Goal: Task Accomplishment & Management: Complete application form

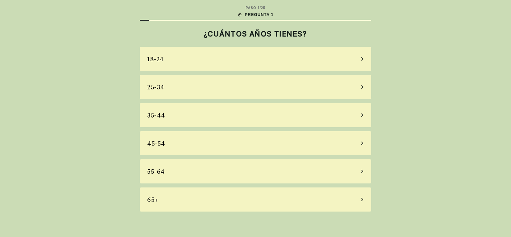
click at [354, 118] on div "35-44" at bounding box center [256, 115] width 232 height 24
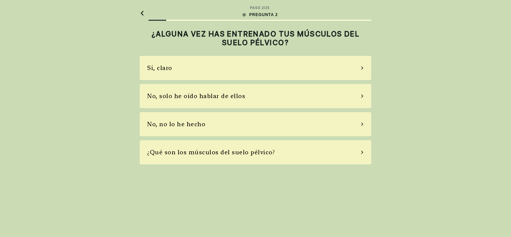
click at [361, 68] on icon at bounding box center [362, 68] width 3 height 6
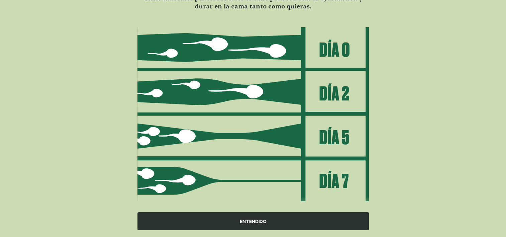
scroll to position [75, 0]
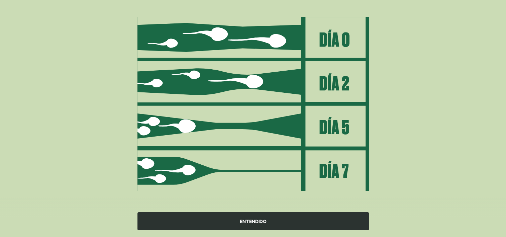
click at [259, 222] on div "ENTENDIDO" at bounding box center [254, 221] width 232 height 18
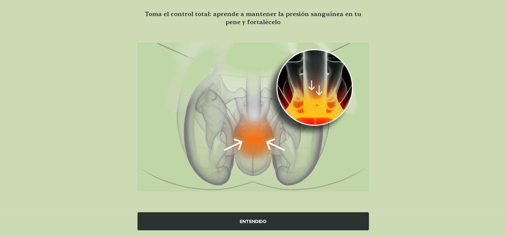
scroll to position [49, 0]
click at [259, 222] on div "ENTENDIDO" at bounding box center [254, 221] width 232 height 18
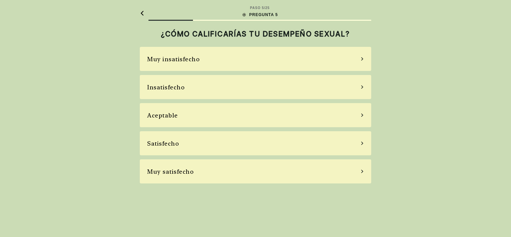
click at [360, 113] on div "Aceptable" at bounding box center [256, 115] width 232 height 24
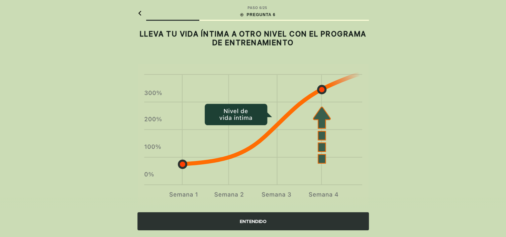
click at [257, 220] on div "ENTENDIDO" at bounding box center [254, 221] width 232 height 18
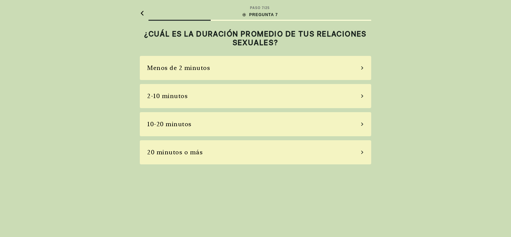
click at [364, 124] on icon at bounding box center [362, 124] width 3 height 6
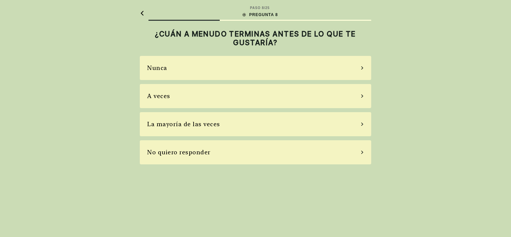
click at [362, 124] on icon at bounding box center [362, 124] width 3 height 6
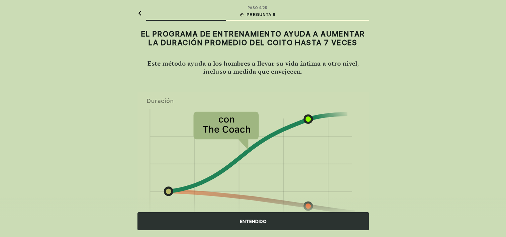
click at [265, 224] on div "ENTENDIDO" at bounding box center [254, 221] width 232 height 18
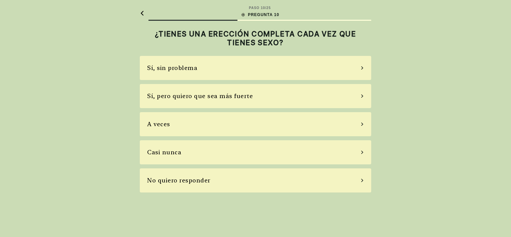
click at [362, 95] on icon at bounding box center [362, 96] width 3 height 6
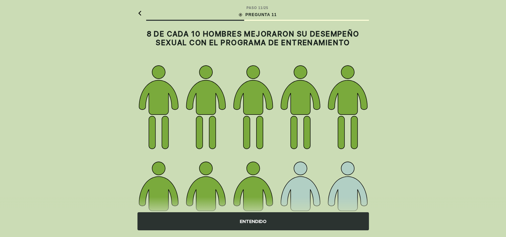
scroll to position [71, 0]
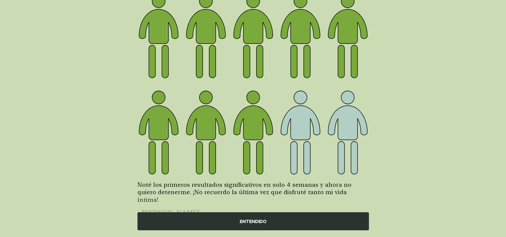
click at [257, 223] on div "ENTENDIDO" at bounding box center [254, 221] width 232 height 18
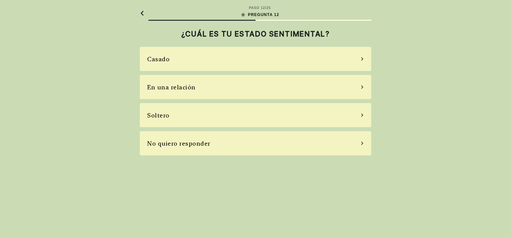
click at [364, 59] on div "Casado" at bounding box center [256, 59] width 232 height 24
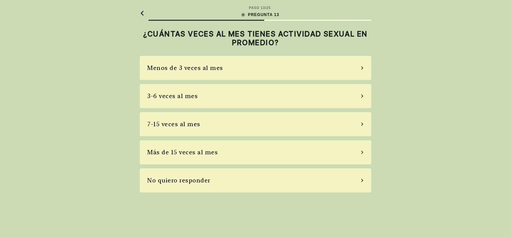
click at [364, 123] on div "7-15 veces al mes" at bounding box center [256, 124] width 232 height 24
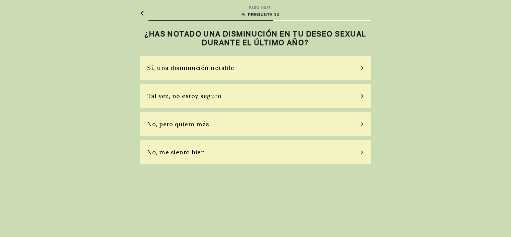
click at [362, 67] on icon at bounding box center [362, 67] width 2 height 3
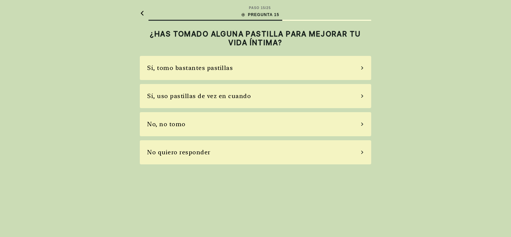
click at [364, 99] on div "Sí, uso pastillas de vez en cuando" at bounding box center [256, 96] width 232 height 24
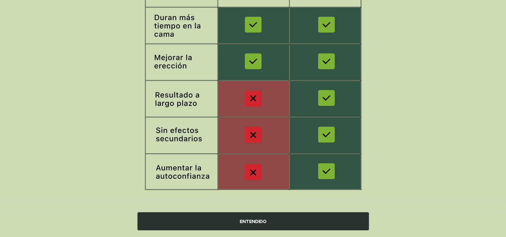
scroll to position [116, 0]
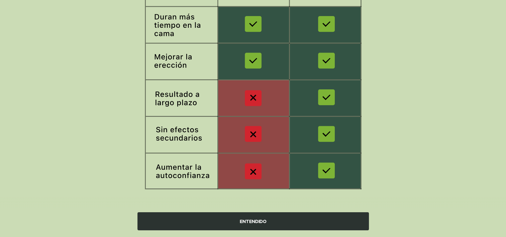
click at [272, 219] on div "ENTENDIDO" at bounding box center [254, 221] width 232 height 18
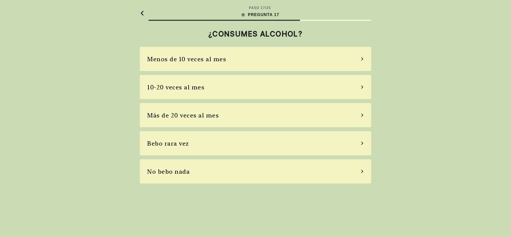
click at [362, 86] on icon at bounding box center [362, 87] width 3 height 6
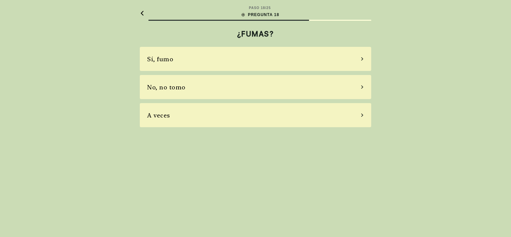
click at [360, 62] on div "Sí, fumo" at bounding box center [256, 59] width 232 height 24
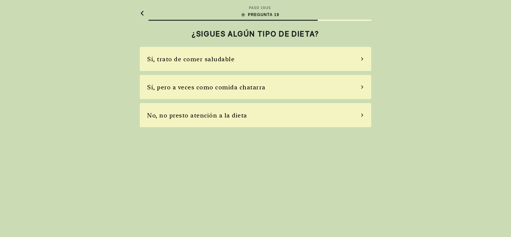
click at [360, 62] on div "Sí, trato de comer saludable" at bounding box center [256, 59] width 232 height 24
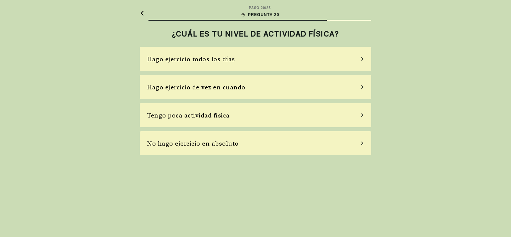
click at [363, 146] on div "No hago ejercicio en absoluto" at bounding box center [256, 143] width 232 height 24
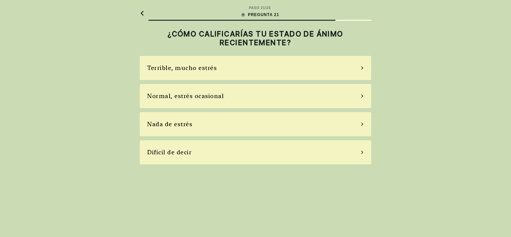
click at [362, 96] on icon at bounding box center [362, 95] width 2 height 3
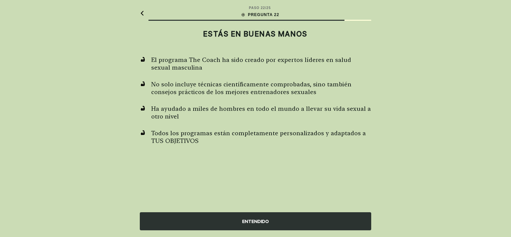
click at [265, 222] on div "ENTENDIDO" at bounding box center [256, 221] width 232 height 18
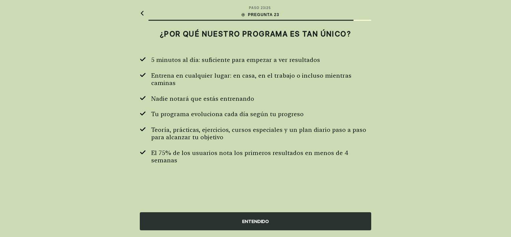
click at [265, 222] on div "ENTENDIDO" at bounding box center [256, 221] width 232 height 18
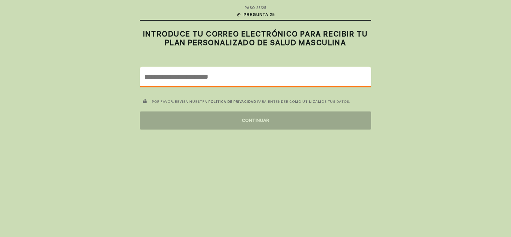
click at [218, 76] on input "email" at bounding box center [255, 76] width 231 height 19
click at [211, 78] on input "email" at bounding box center [255, 76] width 231 height 19
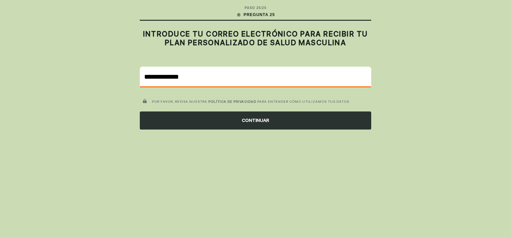
type input "**********"
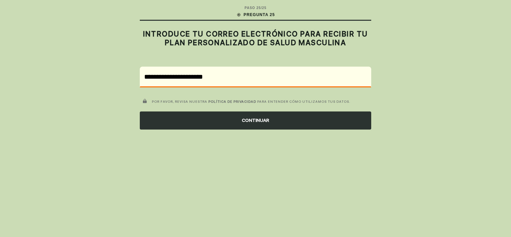
click at [302, 121] on div "CONTINUAR" at bounding box center [256, 120] width 232 height 18
